Goal: Task Accomplishment & Management: Manage account settings

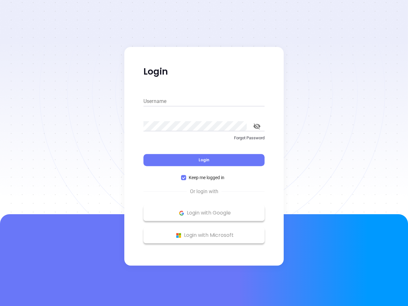
click at [204, 153] on div "Login" at bounding box center [203, 156] width 121 height 20
click at [204, 101] on input "Username" at bounding box center [203, 101] width 121 height 10
click at [257, 126] on icon "toggle password visibility" at bounding box center [256, 126] width 7 height 6
click at [204, 160] on span "Login" at bounding box center [203, 159] width 11 height 5
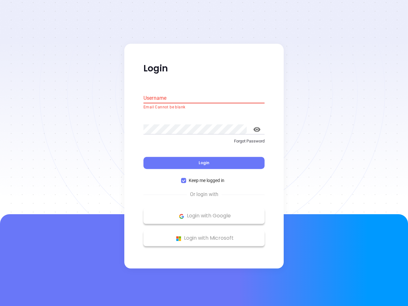
click at [204, 177] on span "Keep me logged in" at bounding box center [206, 180] width 41 height 7
click at [186, 178] on input "Keep me logged in" at bounding box center [183, 180] width 5 height 5
checkbox input "false"
click at [204, 213] on p "Login with Google" at bounding box center [203, 216] width 115 height 10
click at [204, 235] on p "Login with Microsoft" at bounding box center [203, 238] width 115 height 10
